Goal: Navigation & Orientation: Go to known website

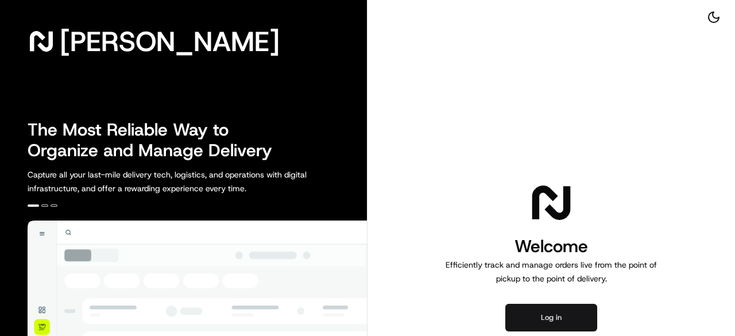
click at [545, 321] on button "Log in" at bounding box center [551, 318] width 92 height 28
